Goal: Contribute content: Contribute content

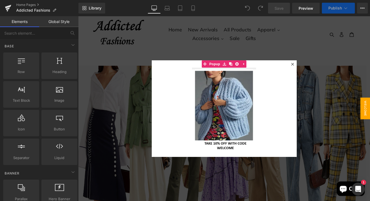
click at [317, 70] on icon at bounding box center [318, 69] width 3 height 3
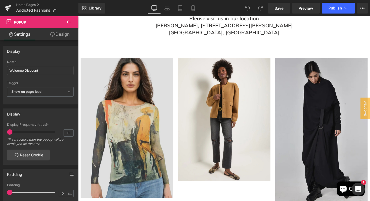
scroll to position [328, 0]
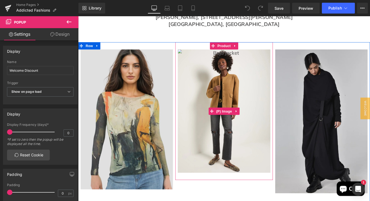
click at [242, 101] on img at bounding box center [242, 123] width 104 height 138
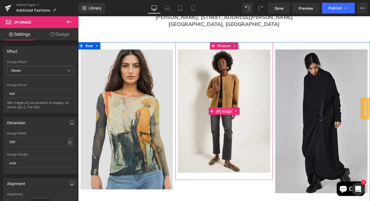
click at [243, 121] on span "(P) Image" at bounding box center [242, 123] width 21 height 8
click at [243, 122] on span "(P) Image" at bounding box center [242, 123] width 21 height 8
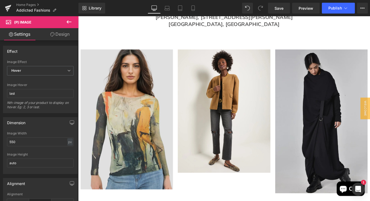
click at [45, 21] on span "(P) Image" at bounding box center [32, 22] width 54 height 12
click at [71, 19] on icon at bounding box center [69, 22] width 6 height 6
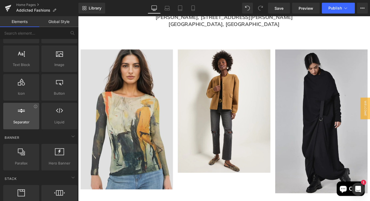
scroll to position [39, 0]
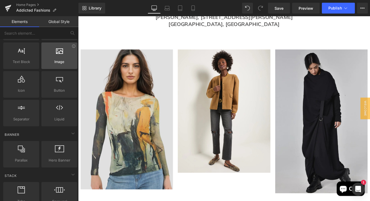
click at [59, 55] on div at bounding box center [59, 53] width 33 height 12
click at [63, 65] on div "Image images, photos, alts, uploads" at bounding box center [59, 55] width 36 height 27
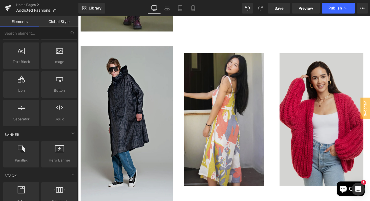
scroll to position [676, 0]
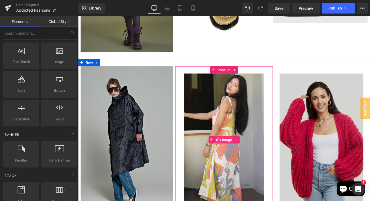
click at [238, 153] on span "(P) Image" at bounding box center [242, 155] width 21 height 8
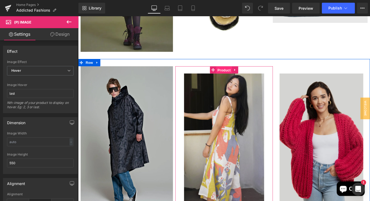
click at [239, 76] on span "Product" at bounding box center [242, 76] width 18 height 8
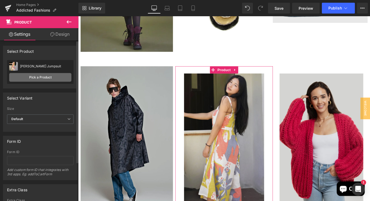
click at [42, 78] on link "Pick a Product" at bounding box center [40, 77] width 62 height 9
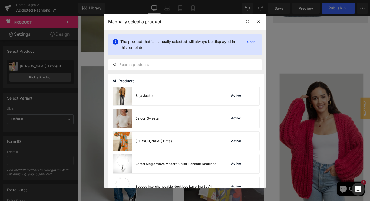
scroll to position [501, 0]
click at [123, 97] on img at bounding box center [122, 95] width 19 height 19
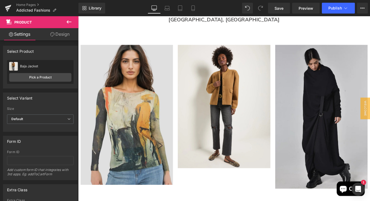
scroll to position [328, 0]
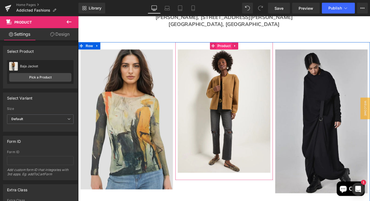
click at [234, 48] on span "Product" at bounding box center [242, 49] width 18 height 8
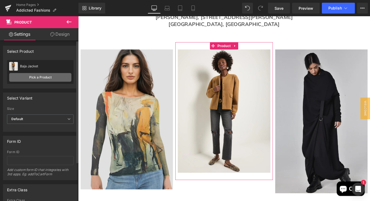
click at [28, 76] on link "Pick a Product" at bounding box center [40, 77] width 62 height 9
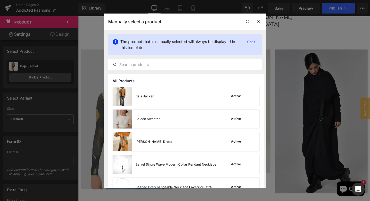
scroll to position [503, 0]
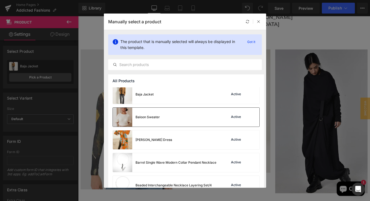
click at [127, 118] on img at bounding box center [122, 117] width 19 height 19
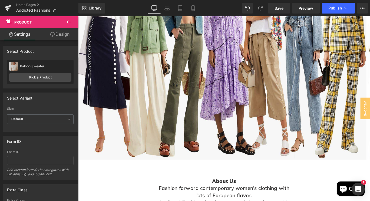
scroll to position [0, 0]
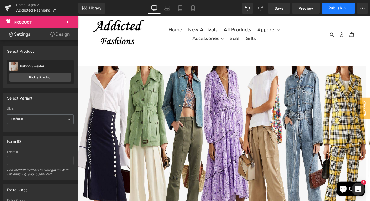
click at [344, 8] on icon at bounding box center [345, 7] width 5 height 5
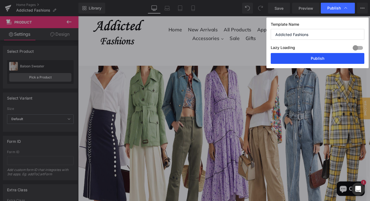
click at [314, 59] on button "Publish" at bounding box center [318, 58] width 94 height 11
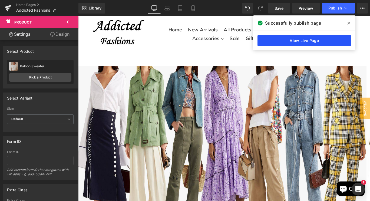
click at [285, 41] on link "View Live Page" at bounding box center [304, 40] width 94 height 11
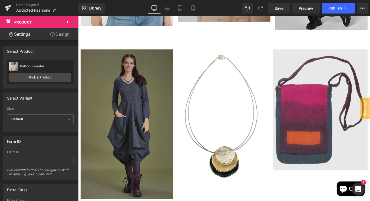
scroll to position [511, 0]
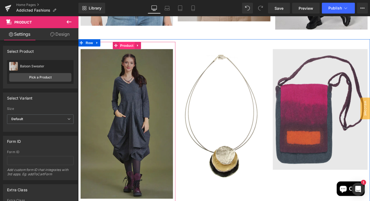
click at [124, 49] on span "Product" at bounding box center [133, 49] width 18 height 8
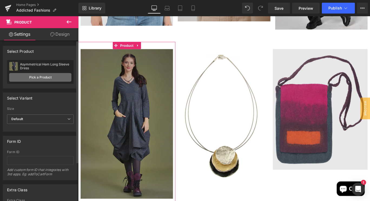
click at [46, 77] on link "Pick a Product" at bounding box center [40, 77] width 62 height 9
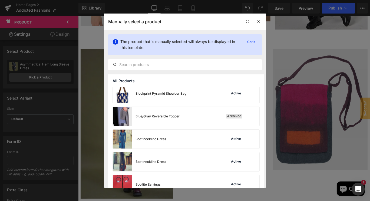
scroll to position [711, 0]
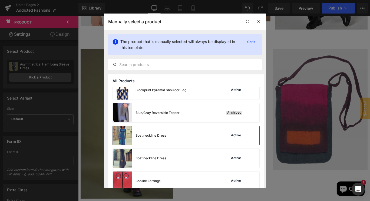
click at [126, 134] on img at bounding box center [122, 135] width 19 height 19
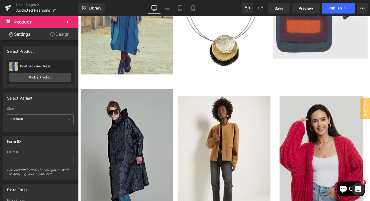
scroll to position [704, 0]
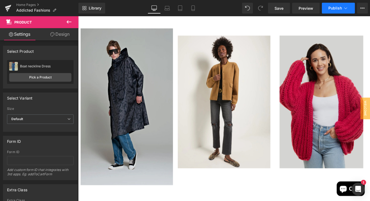
click at [336, 8] on span "Publish" at bounding box center [335, 8] width 14 height 4
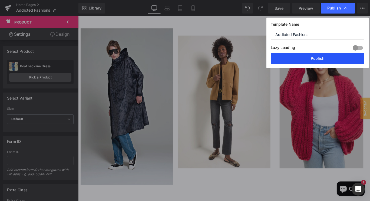
click at [318, 60] on button "Publish" at bounding box center [318, 58] width 94 height 11
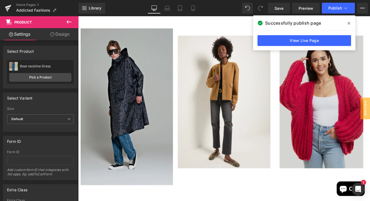
click at [348, 21] on span at bounding box center [349, 23] width 9 height 9
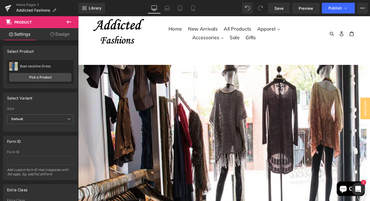
scroll to position [0, 0]
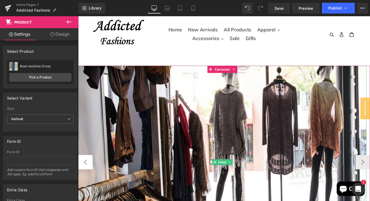
click at [86, 181] on button "‹" at bounding box center [86, 180] width 16 height 16
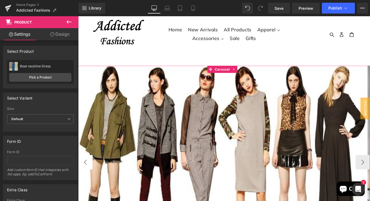
click at [87, 182] on button "‹" at bounding box center [86, 180] width 16 height 16
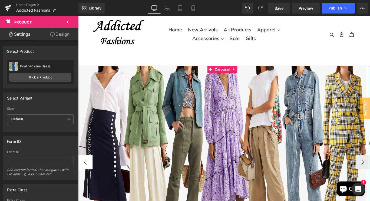
click at [87, 179] on button "‹" at bounding box center [86, 180] width 16 height 16
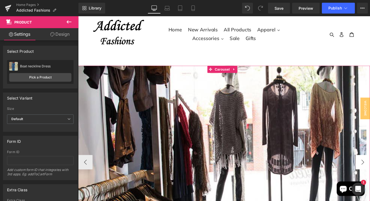
click at [243, 77] on span "Carousel" at bounding box center [239, 76] width 19 height 8
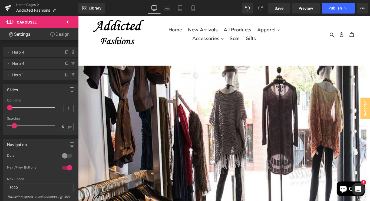
click at [38, 22] on span "Carousel" at bounding box center [32, 22] width 54 height 12
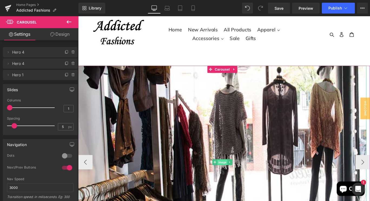
click at [239, 179] on span "Image" at bounding box center [239, 180] width 11 height 6
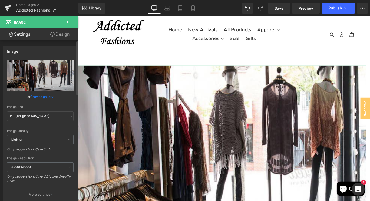
click at [47, 97] on link "Browse gallery" at bounding box center [42, 96] width 23 height 9
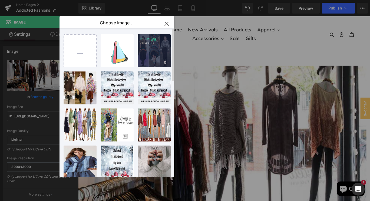
click at [151, 54] on div "21...21.jpg 80.48 KB" at bounding box center [154, 50] width 33 height 33
type input "[URL][DOMAIN_NAME]"
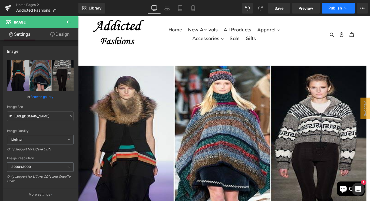
click at [335, 5] on button "Publish" at bounding box center [338, 8] width 33 height 11
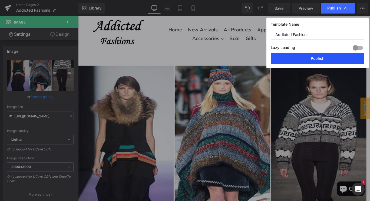
click at [317, 61] on button "Publish" at bounding box center [318, 58] width 94 height 11
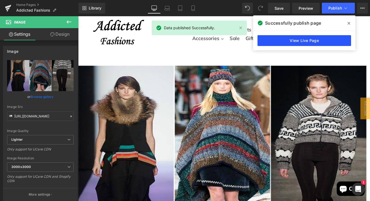
click at [296, 38] on link "View Live Page" at bounding box center [304, 40] width 94 height 11
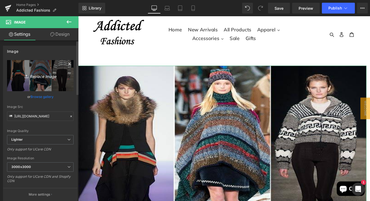
click at [51, 76] on icon "Replace Image" at bounding box center [40, 75] width 43 height 7
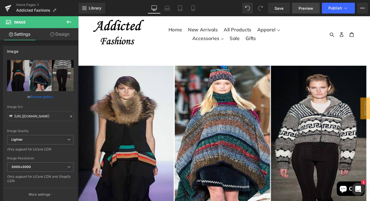
click at [309, 6] on span "Preview" at bounding box center [306, 8] width 15 height 6
